Goal: Navigation & Orientation: Understand site structure

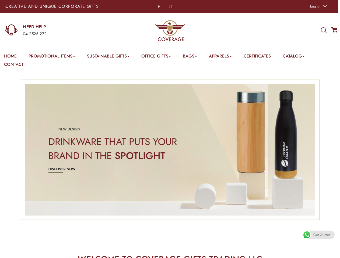
click at [317, 6] on span "English" at bounding box center [315, 6] width 10 height 5
click at [58, 31] on div "04 2525 272" at bounding box center [67, 34] width 88 height 7
click at [323, 30] on icon at bounding box center [324, 30] width 6 height 6
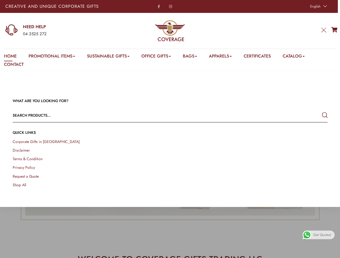
click at [52, 57] on link "Promotional Items" at bounding box center [52, 57] width 47 height 8
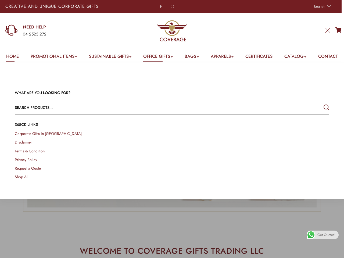
click at [159, 57] on link "Office Gifts" at bounding box center [158, 57] width 30 height 8
click at [194, 57] on link "Bags" at bounding box center [192, 57] width 14 height 8
click at [226, 57] on link "Apparels" at bounding box center [222, 57] width 23 height 8
click at [300, 57] on link "Catalog" at bounding box center [296, 57] width 22 height 8
click at [334, 252] on link at bounding box center [338, 252] width 12 height 12
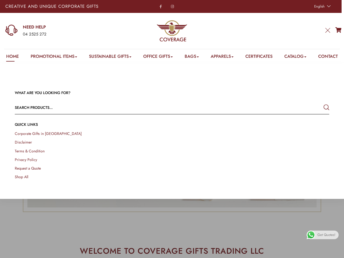
click at [318, 235] on span "Get Quotes!" at bounding box center [327, 235] width 18 height 9
